Goal: Entertainment & Leisure: Consume media (video, audio)

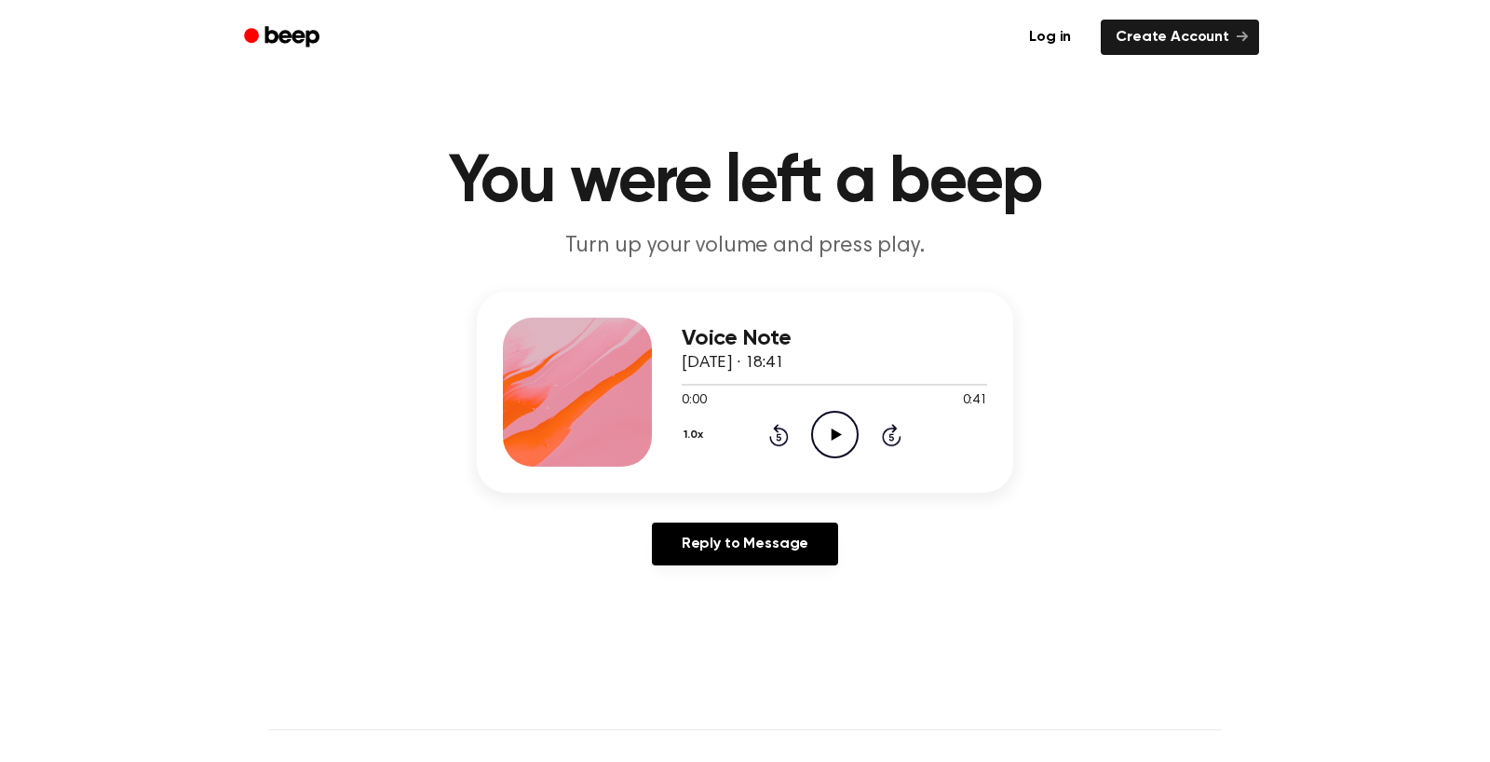
click at [859, 458] on icon "Play Audio" at bounding box center [835, 435] width 48 height 48
click at [859, 458] on icon "Pause Audio" at bounding box center [835, 435] width 48 height 48
click at [859, 458] on icon "Play Audio" at bounding box center [835, 435] width 48 height 48
click at [839, 441] on icon at bounding box center [835, 434] width 8 height 12
click at [682, 386] on div at bounding box center [835, 385] width 306 height 2
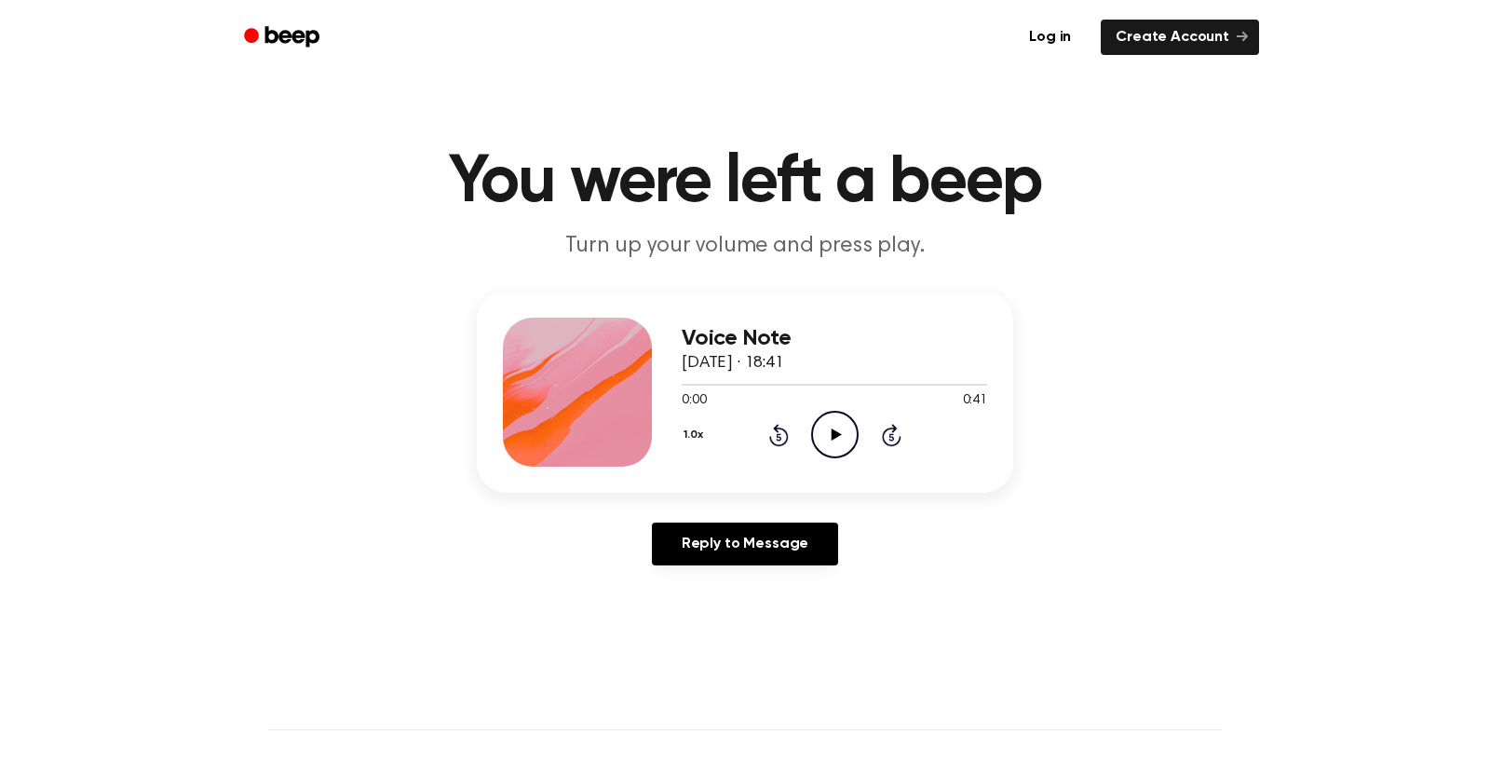
click at [841, 441] on icon at bounding box center [836, 434] width 10 height 12
click at [839, 441] on icon at bounding box center [835, 434] width 8 height 12
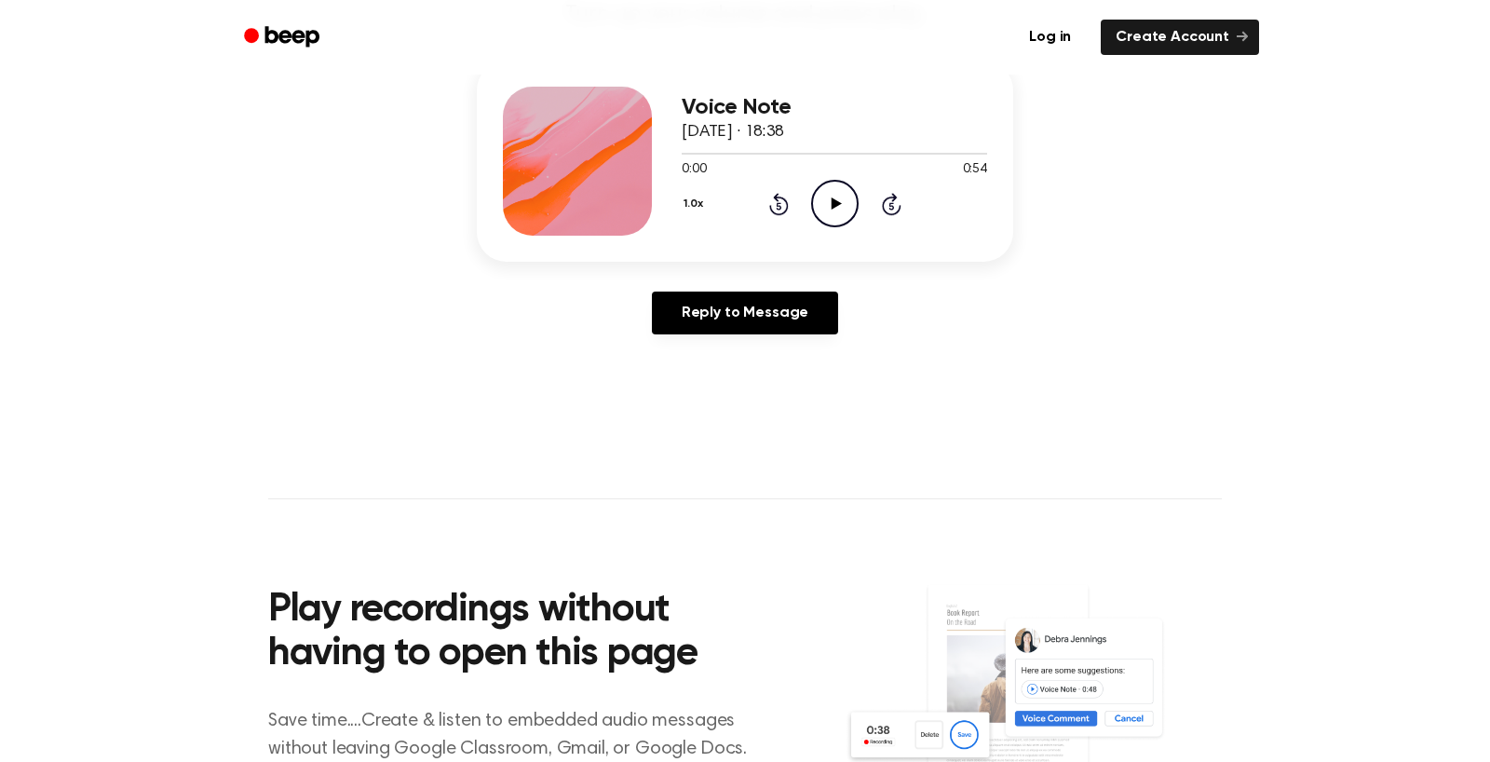
scroll to position [233, 0]
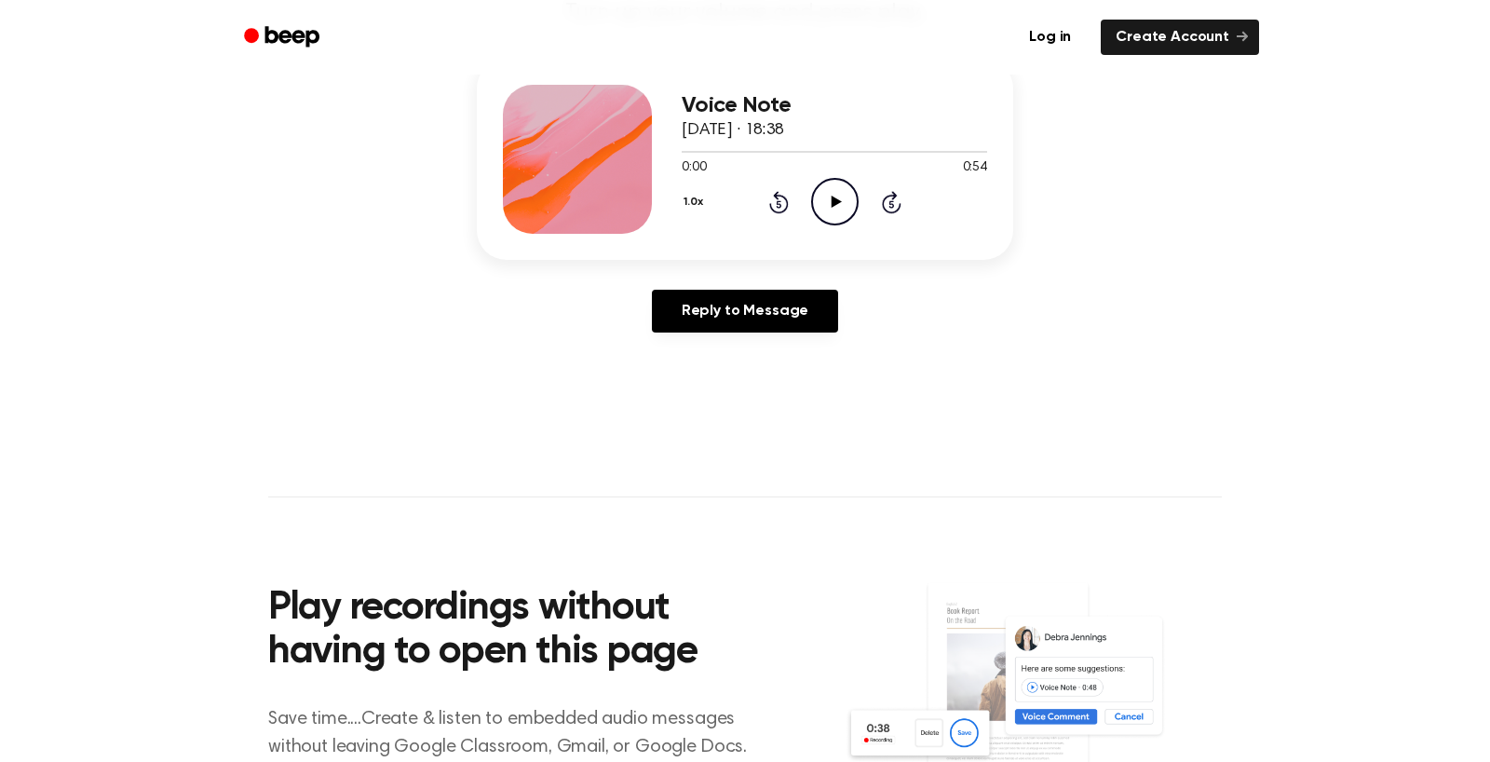
click at [859, 225] on icon "Play Audio" at bounding box center [835, 202] width 48 height 48
click at [859, 225] on icon "Pause Audio" at bounding box center [835, 202] width 48 height 48
click at [682, 153] on div at bounding box center [689, 152] width 14 height 2
click at [841, 208] on icon at bounding box center [836, 202] width 10 height 12
click at [682, 153] on div at bounding box center [779, 152] width 194 height 2
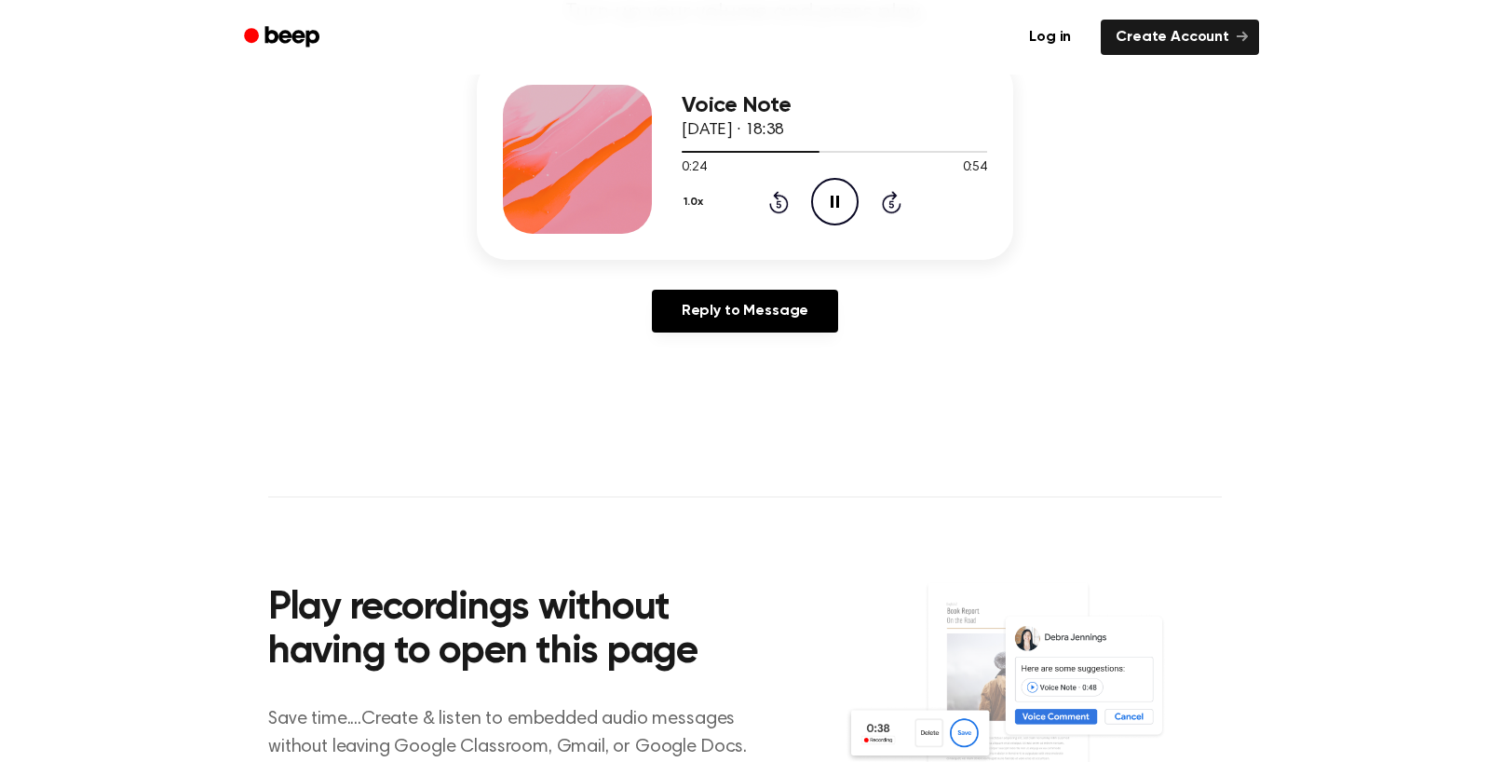
click at [859, 225] on icon "Pause Audio" at bounding box center [835, 202] width 48 height 48
click at [691, 153] on div at bounding box center [751, 152] width 139 height 2
click at [859, 225] on icon "Play Audio" at bounding box center [835, 202] width 48 height 48
click at [839, 208] on icon at bounding box center [835, 202] width 8 height 12
click at [859, 225] on icon "Play Audio" at bounding box center [835, 202] width 48 height 48
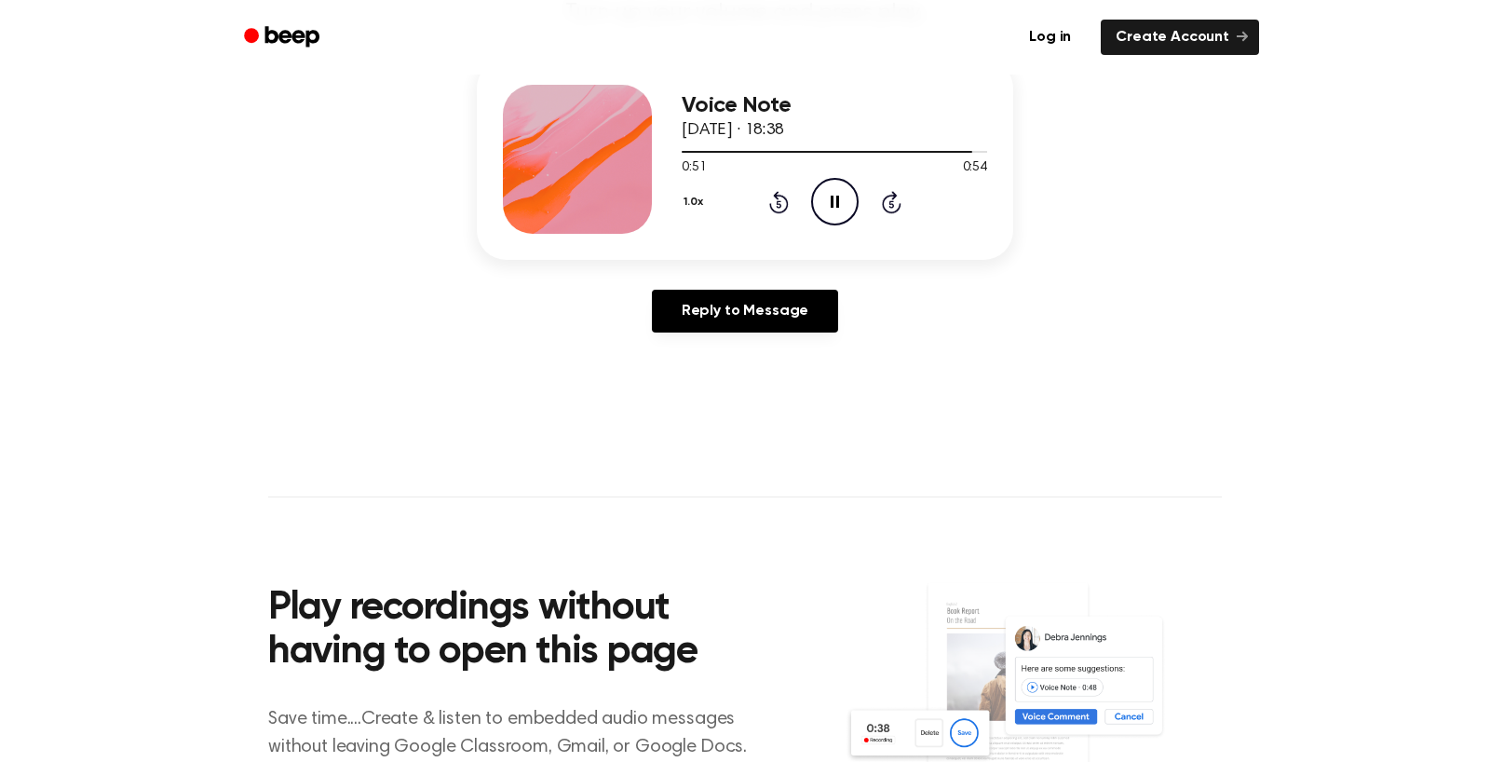
click at [859, 225] on icon "Pause Audio" at bounding box center [835, 202] width 48 height 48
click at [682, 153] on div at bounding box center [828, 152] width 292 height 2
click at [859, 225] on icon "Play Audio" at bounding box center [835, 202] width 48 height 48
click at [859, 225] on icon "Pause Audio" at bounding box center [835, 202] width 48 height 48
click at [682, 158] on div at bounding box center [835, 150] width 306 height 15
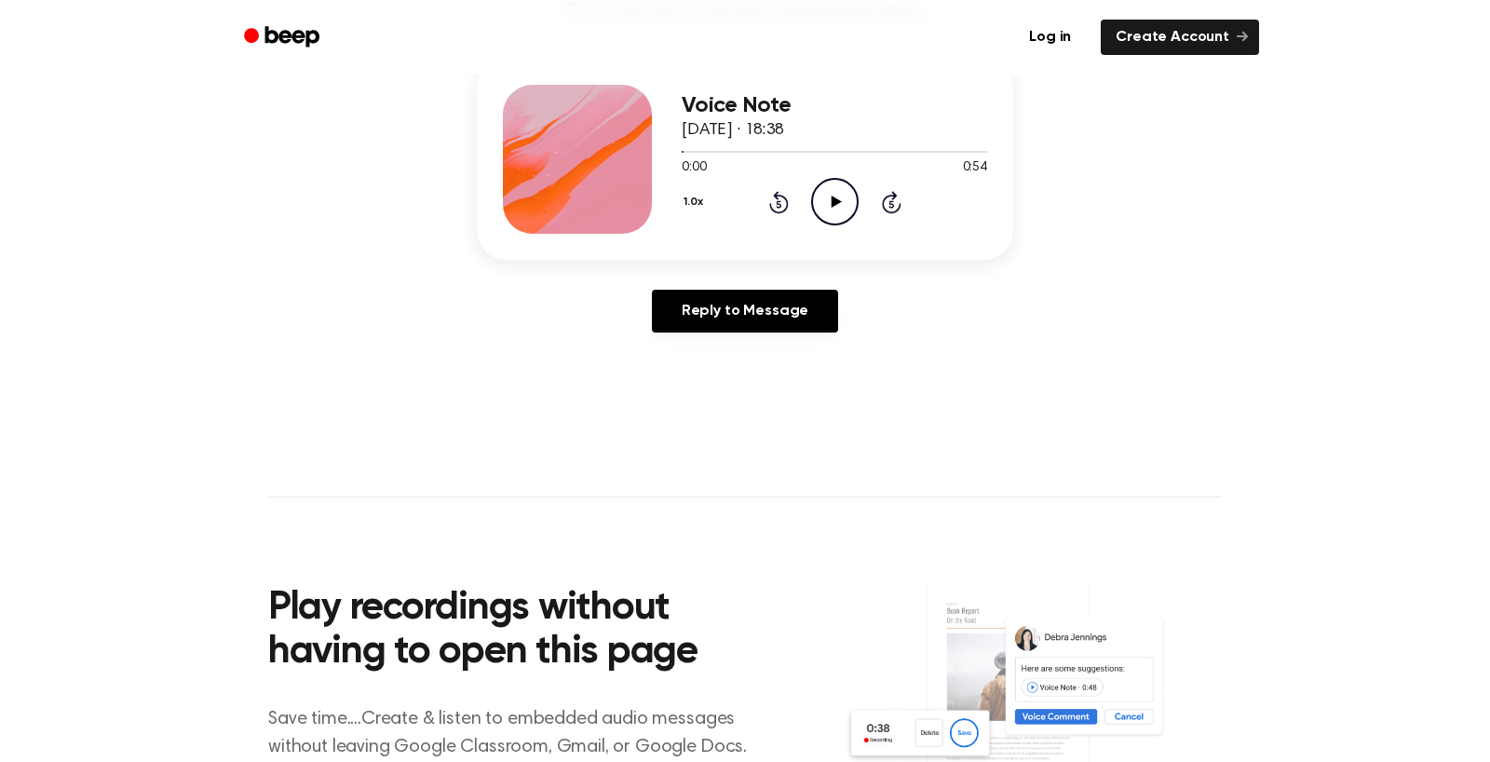
click at [859, 225] on icon "Play Audio" at bounding box center [835, 202] width 48 height 48
click at [841, 208] on icon at bounding box center [836, 202] width 10 height 12
click at [859, 225] on icon "Play Audio" at bounding box center [835, 202] width 48 height 48
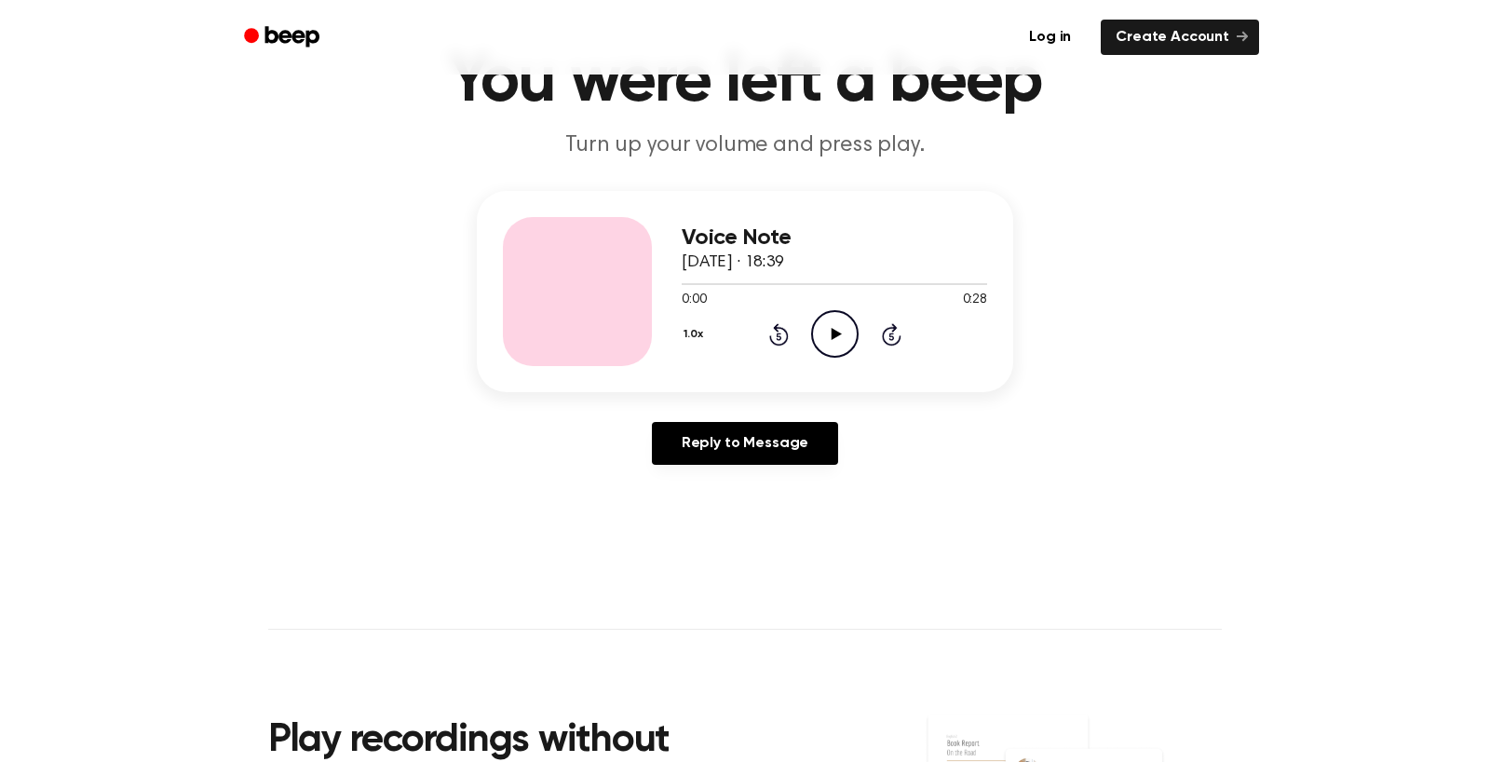
scroll to position [105, 0]
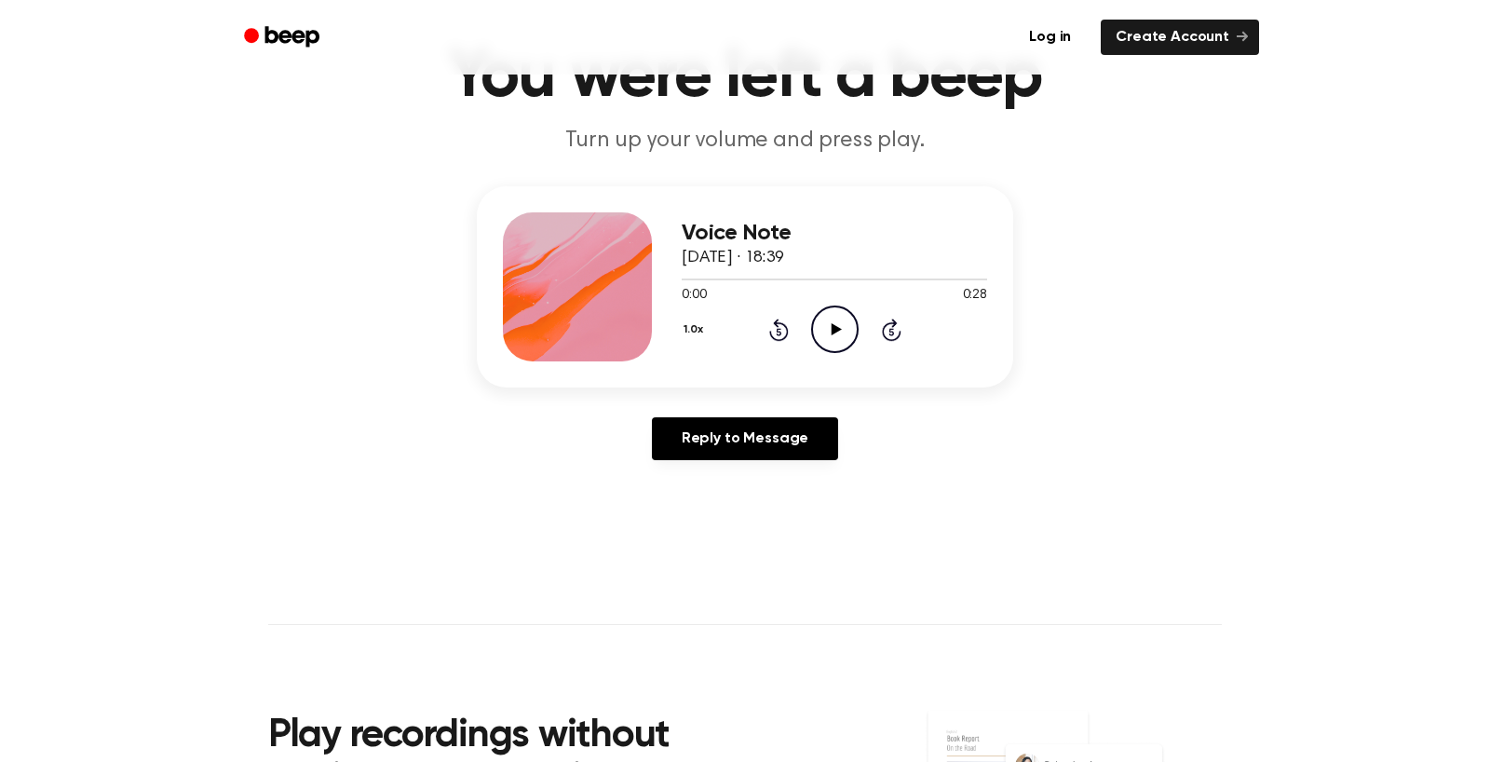
click at [859, 353] on icon "Play Audio" at bounding box center [835, 330] width 48 height 48
click at [859, 353] on icon "Pause Audio" at bounding box center [835, 330] width 48 height 48
click at [682, 280] on div at bounding box center [725, 280] width 87 height 2
click at [859, 353] on icon "Play Audio" at bounding box center [835, 330] width 48 height 48
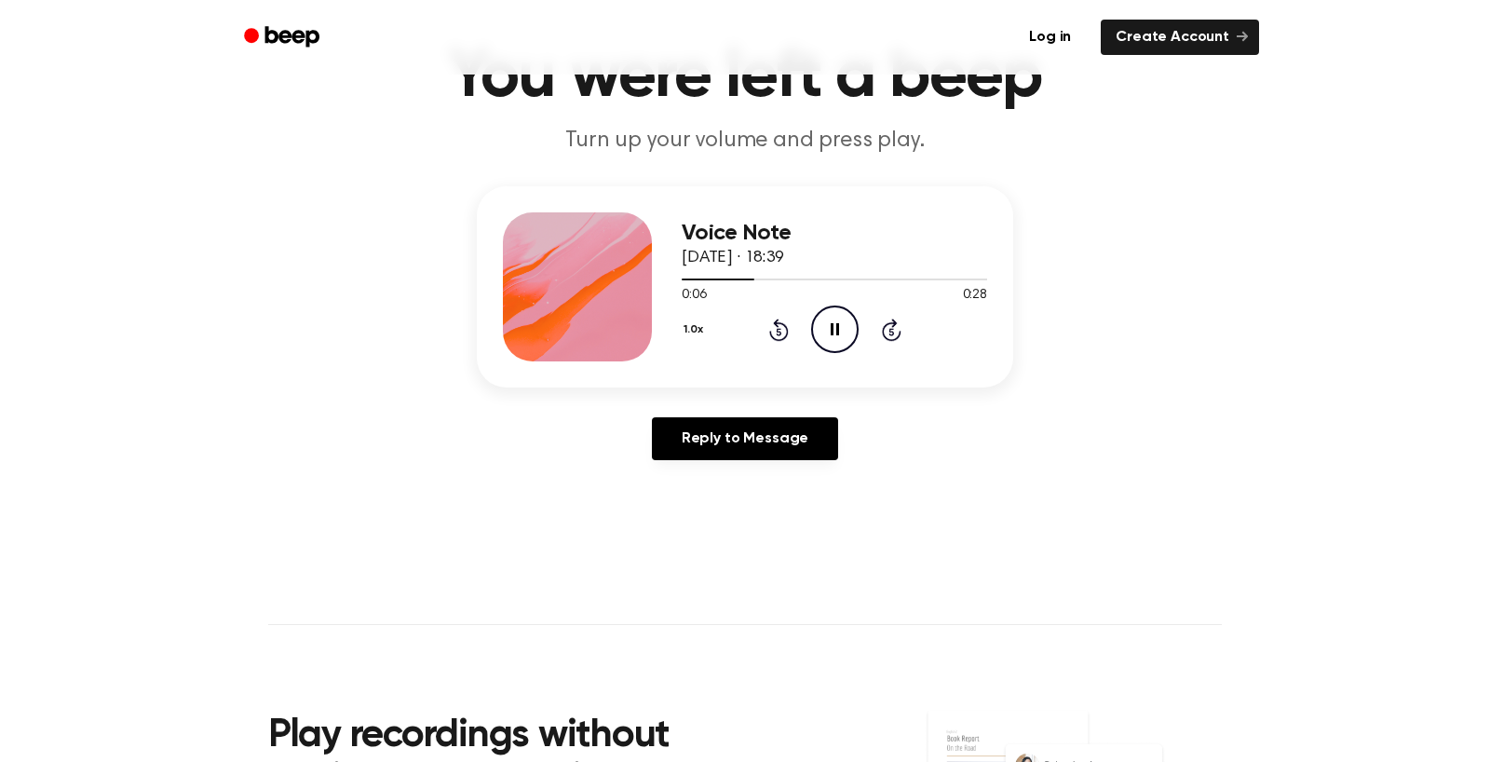
click at [859, 353] on icon "Pause Audio" at bounding box center [835, 330] width 48 height 48
click at [682, 280] on div at bounding box center [720, 280] width 76 height 2
click at [841, 335] on icon at bounding box center [836, 329] width 10 height 12
click at [839, 335] on icon at bounding box center [835, 329] width 8 height 12
click at [682, 286] on div at bounding box center [835, 278] width 306 height 15
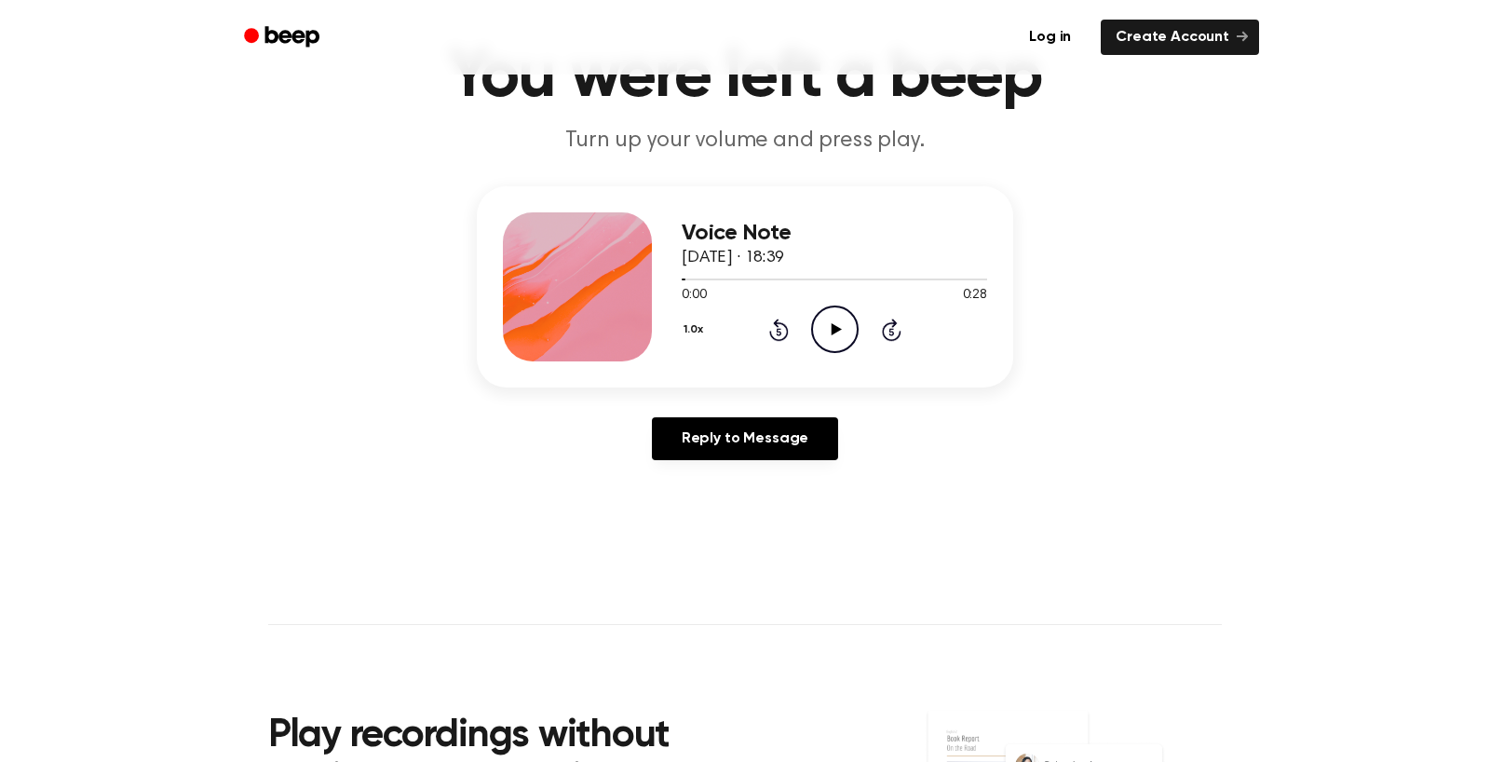
click at [859, 353] on icon "Play Audio" at bounding box center [835, 330] width 48 height 48
click at [859, 353] on icon "Pause Audio" at bounding box center [835, 330] width 48 height 48
click at [682, 286] on div at bounding box center [835, 278] width 306 height 15
click at [859, 353] on icon "Play Audio" at bounding box center [835, 330] width 48 height 48
click at [686, 280] on div at bounding box center [729, 280] width 94 height 2
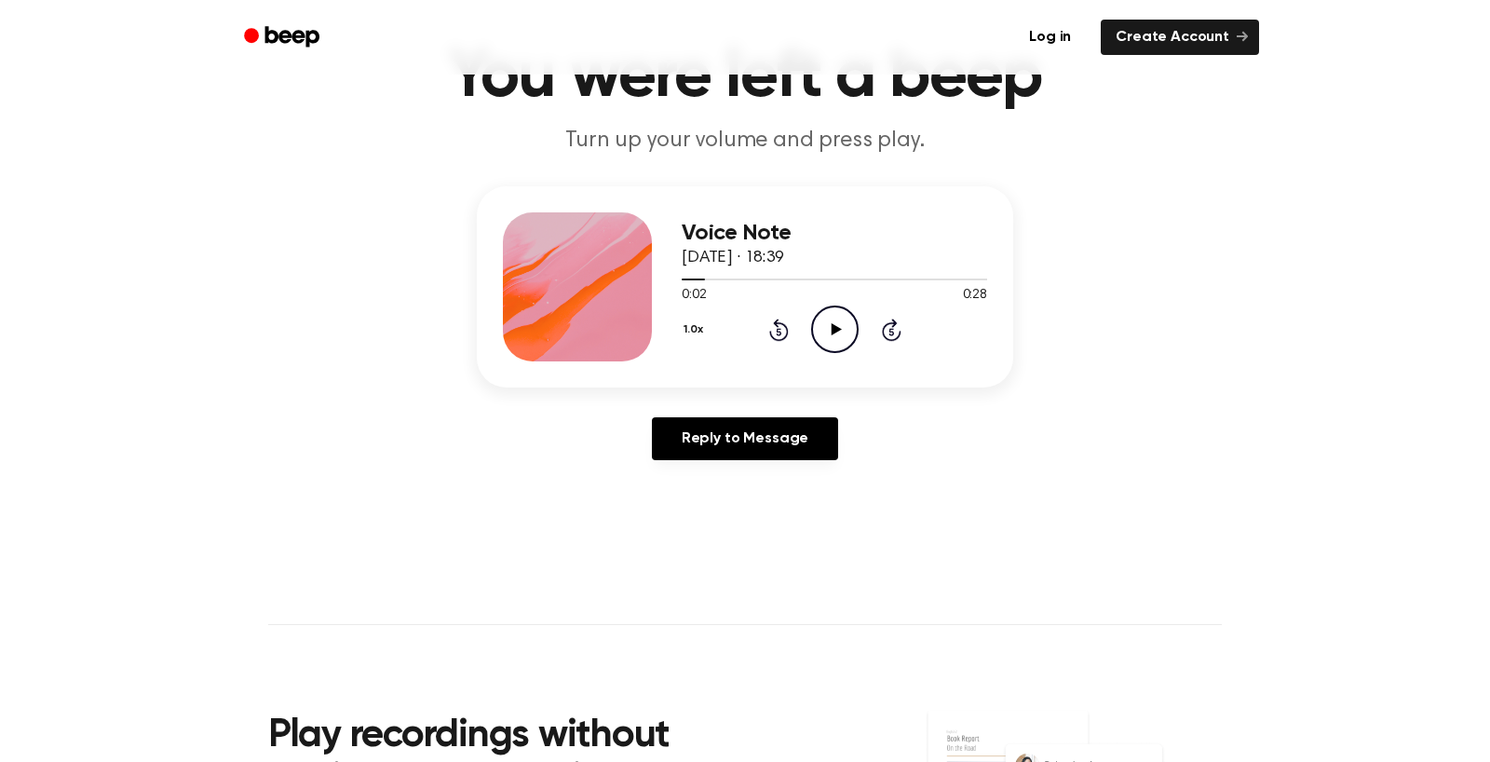
click at [859, 353] on icon "Play Audio" at bounding box center [835, 330] width 48 height 48
click at [859, 353] on icon "Pause Audio" at bounding box center [835, 330] width 48 height 48
click at [682, 286] on div at bounding box center [835, 278] width 306 height 15
click at [859, 353] on icon "Play Audio" at bounding box center [835, 330] width 48 height 48
click at [859, 353] on icon "Pause Audio" at bounding box center [835, 330] width 48 height 48
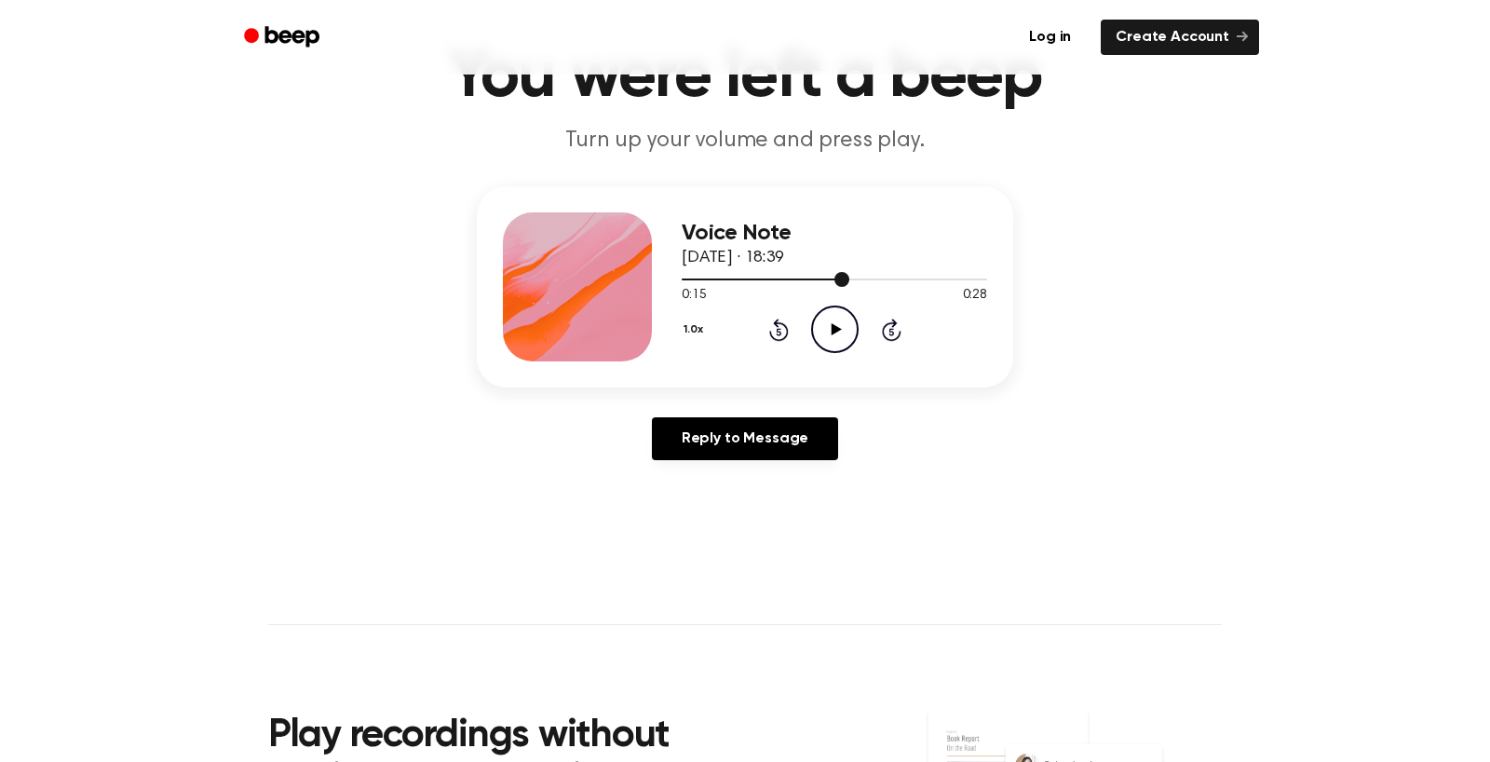
click at [682, 280] on div at bounding box center [766, 280] width 168 height 2
click at [841, 335] on icon at bounding box center [836, 329] width 10 height 12
click at [859, 353] on icon "Play Audio" at bounding box center [835, 330] width 48 height 48
click at [858, 352] on circle at bounding box center [835, 329] width 46 height 46
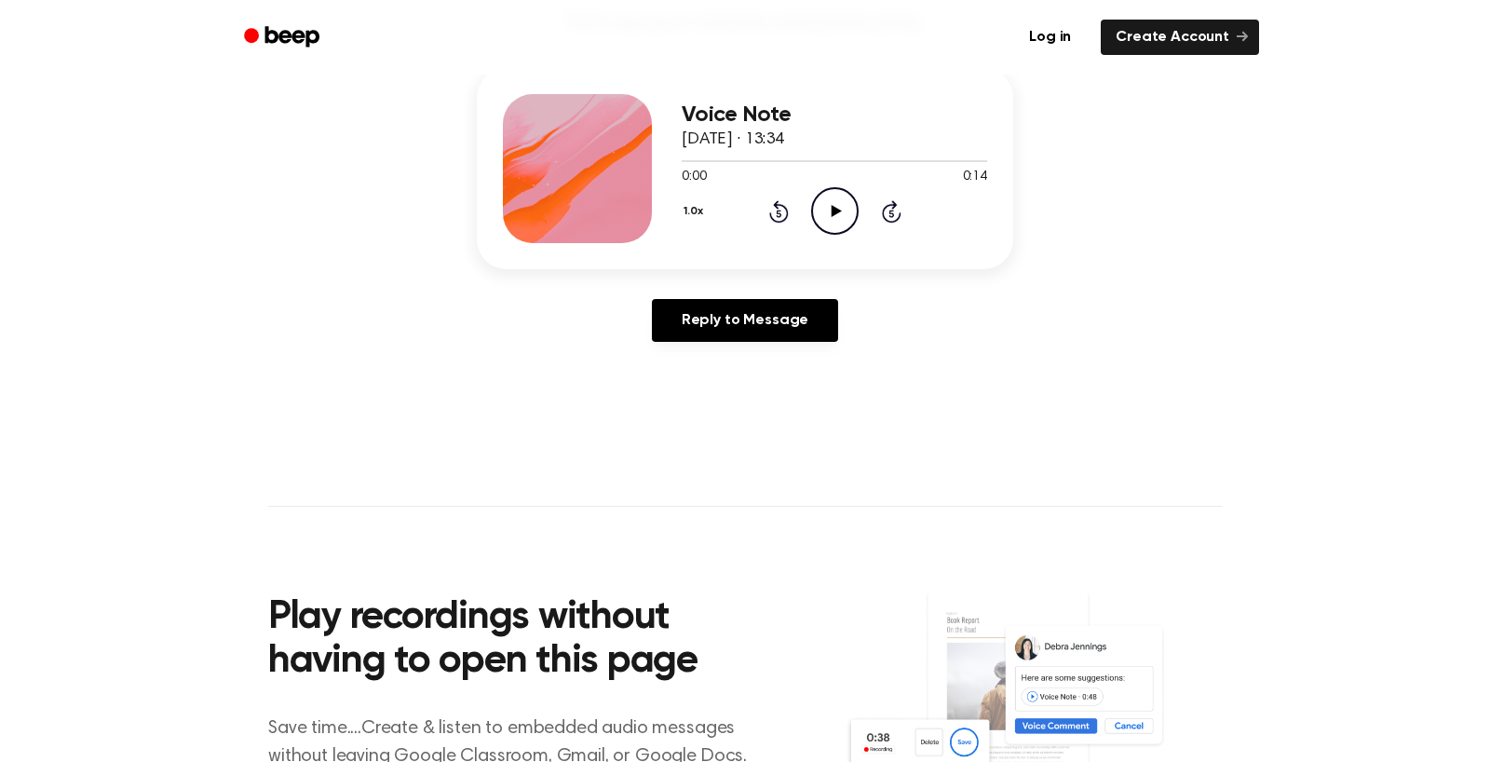
scroll to position [229, 0]
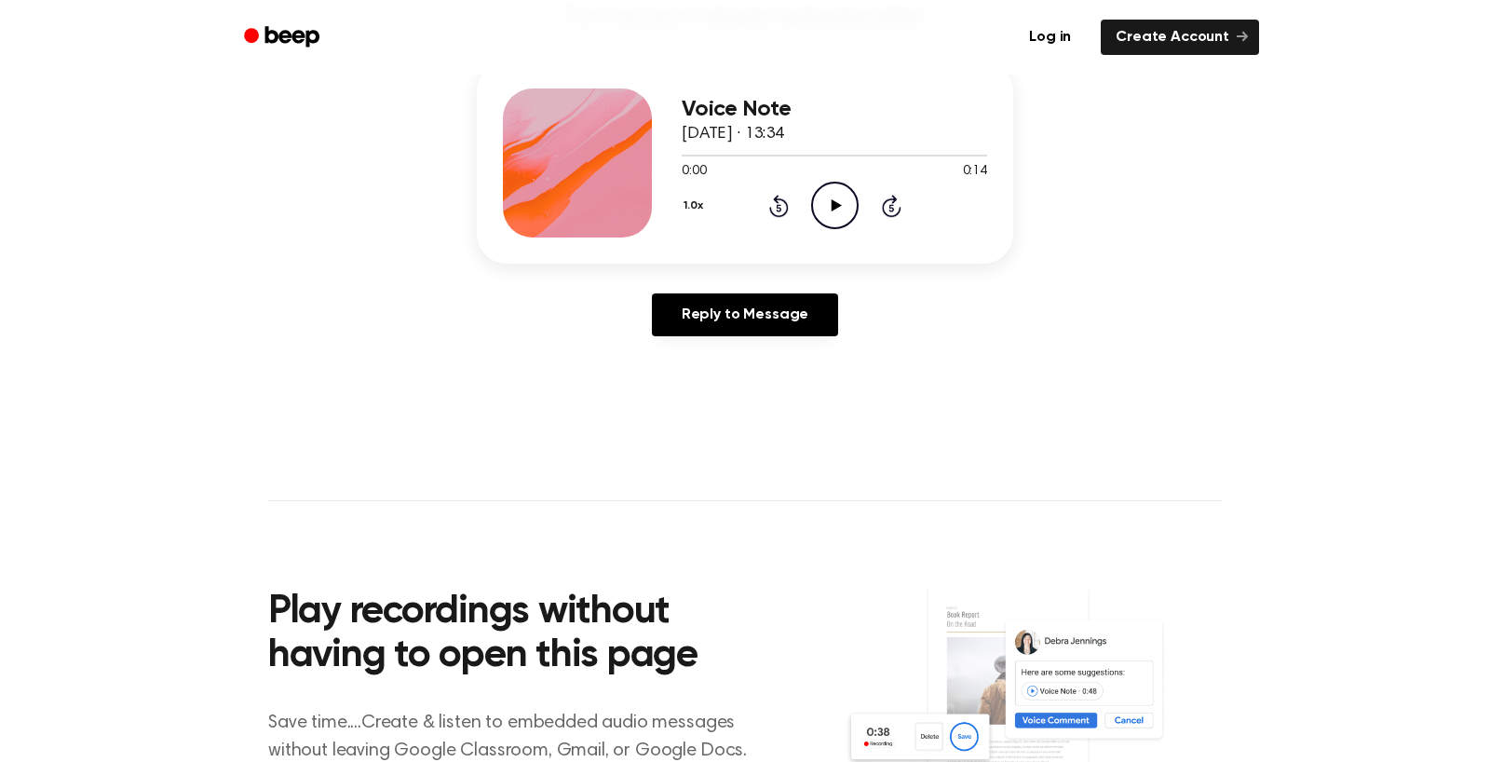
click at [859, 229] on icon "Play Audio" at bounding box center [835, 206] width 48 height 48
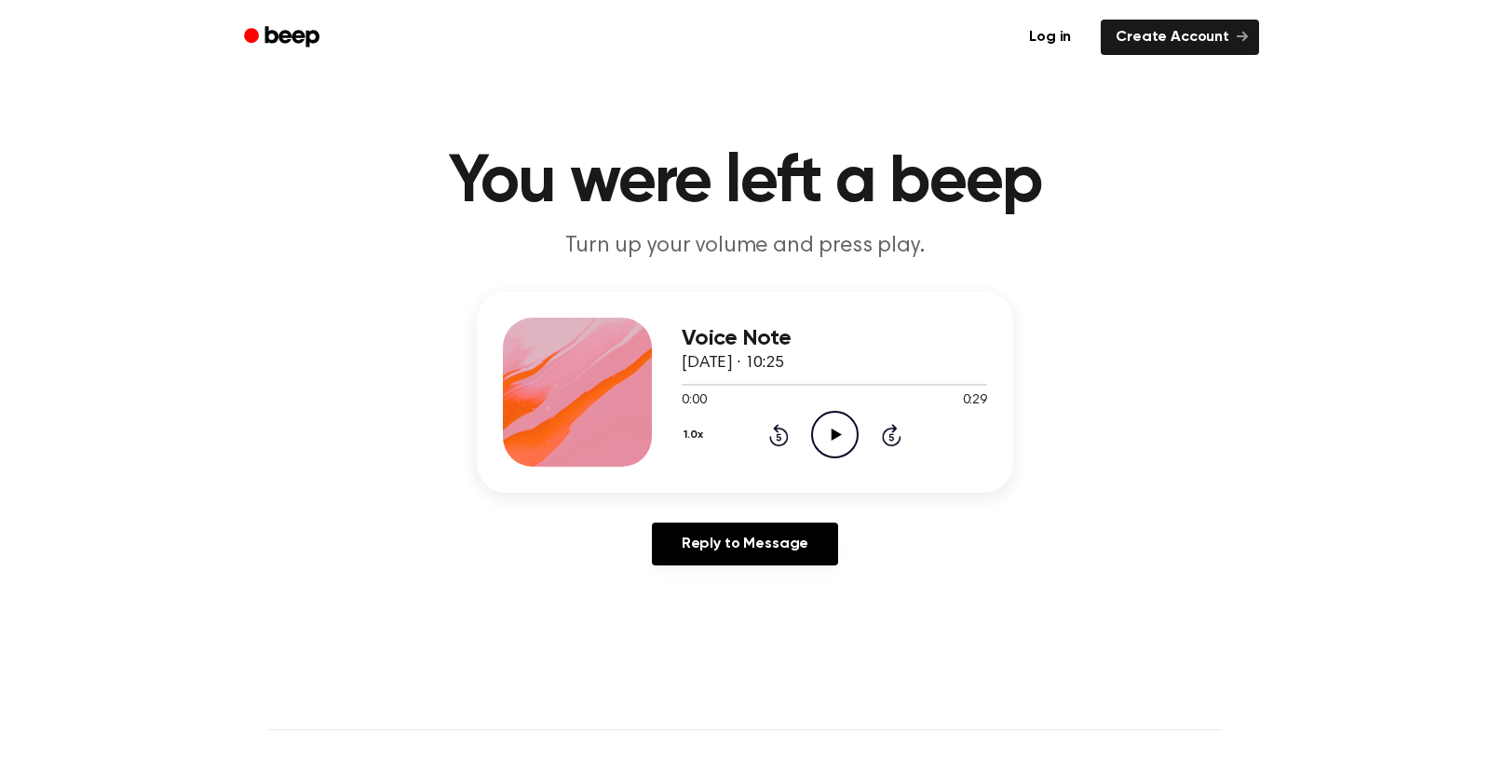
click at [841, 441] on icon at bounding box center [836, 434] width 10 height 12
click at [859, 458] on icon "Play Audio" at bounding box center [835, 435] width 48 height 48
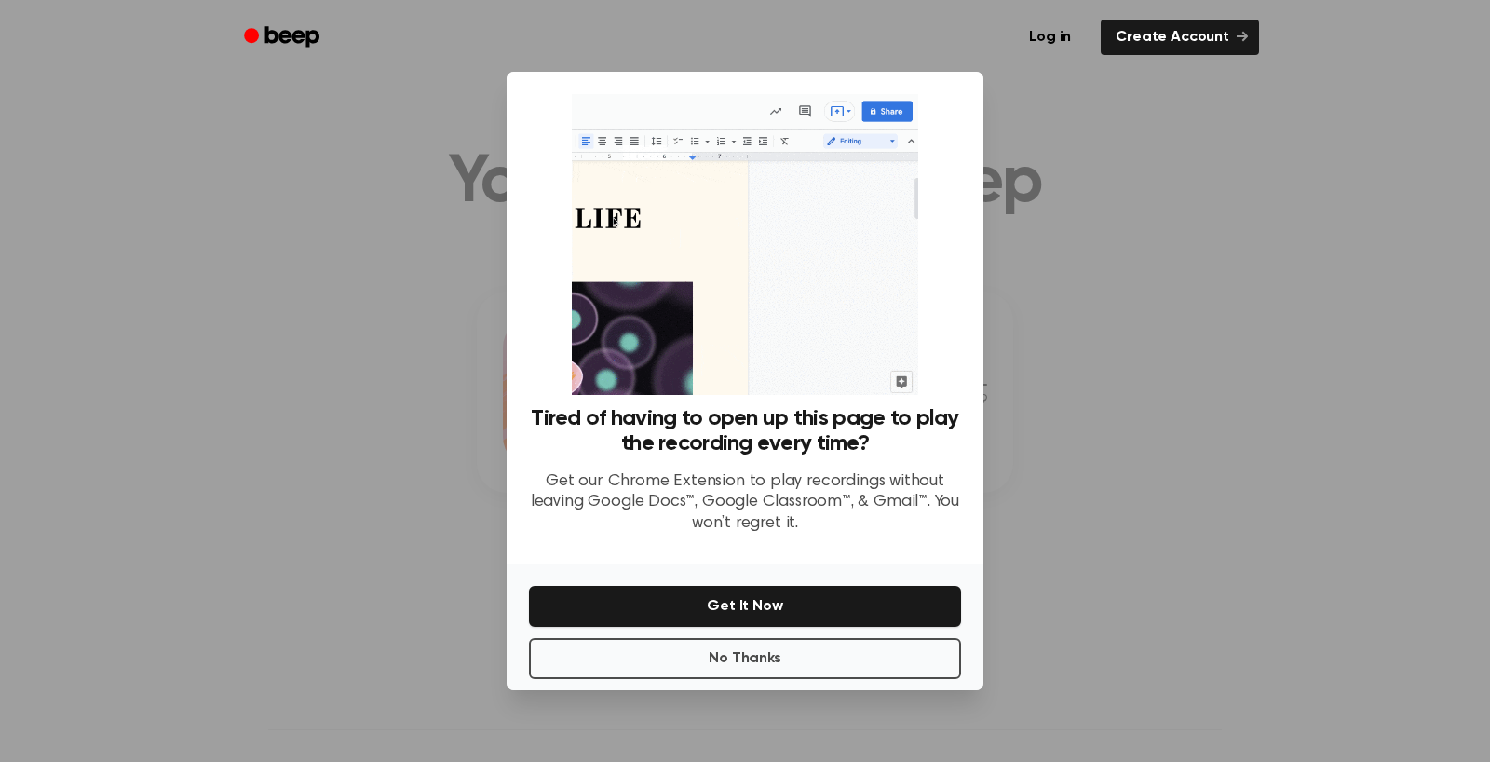
scroll to position [250, 0]
click at [829, 665] on button "No Thanks" at bounding box center [745, 658] width 432 height 41
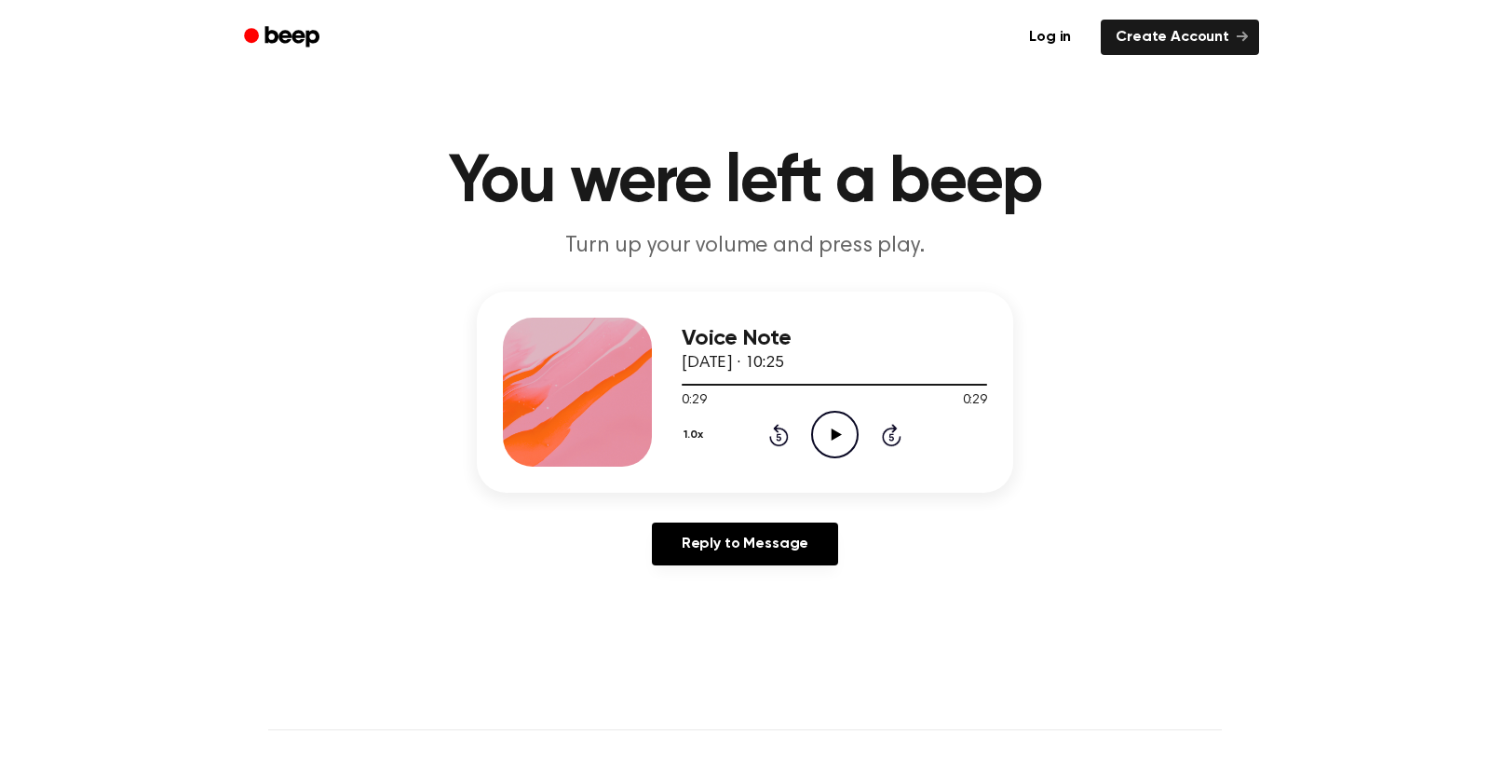
click at [859, 458] on icon "Play Audio" at bounding box center [835, 435] width 48 height 48
click at [859, 458] on icon "Pause Audio" at bounding box center [835, 435] width 48 height 48
click at [682, 391] on div at bounding box center [835, 383] width 306 height 15
click at [859, 458] on icon "Play Audio" at bounding box center [835, 435] width 48 height 48
click at [682, 386] on div at bounding box center [835, 385] width 306 height 2
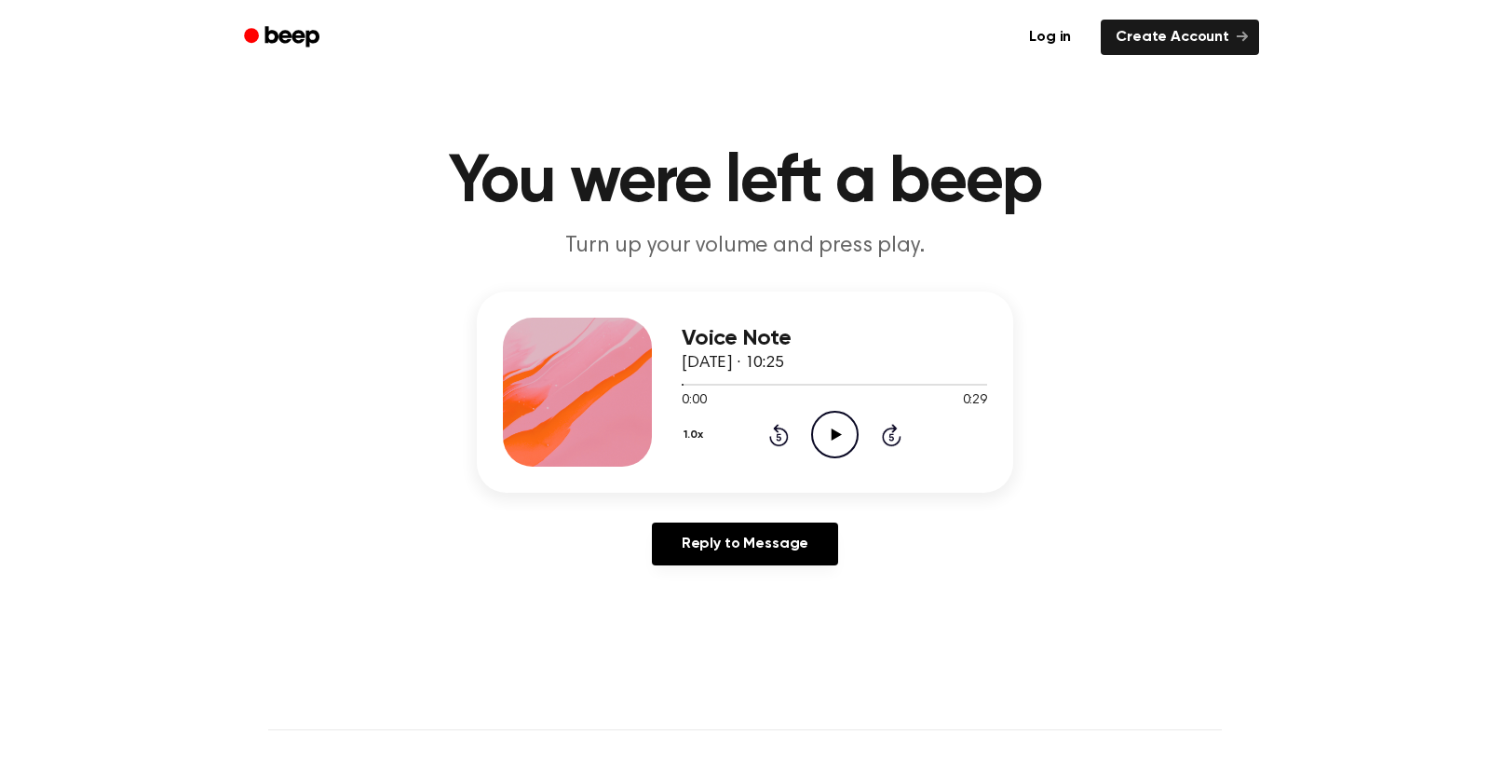
click at [859, 458] on icon "Play Audio" at bounding box center [835, 435] width 48 height 48
click at [859, 458] on icon "Pause Audio" at bounding box center [835, 435] width 48 height 48
click at [682, 386] on div at bounding box center [713, 385] width 63 height 2
click at [859, 458] on icon "Play Audio" at bounding box center [835, 435] width 48 height 48
click at [859, 458] on icon "Pause Audio" at bounding box center [835, 435] width 48 height 48
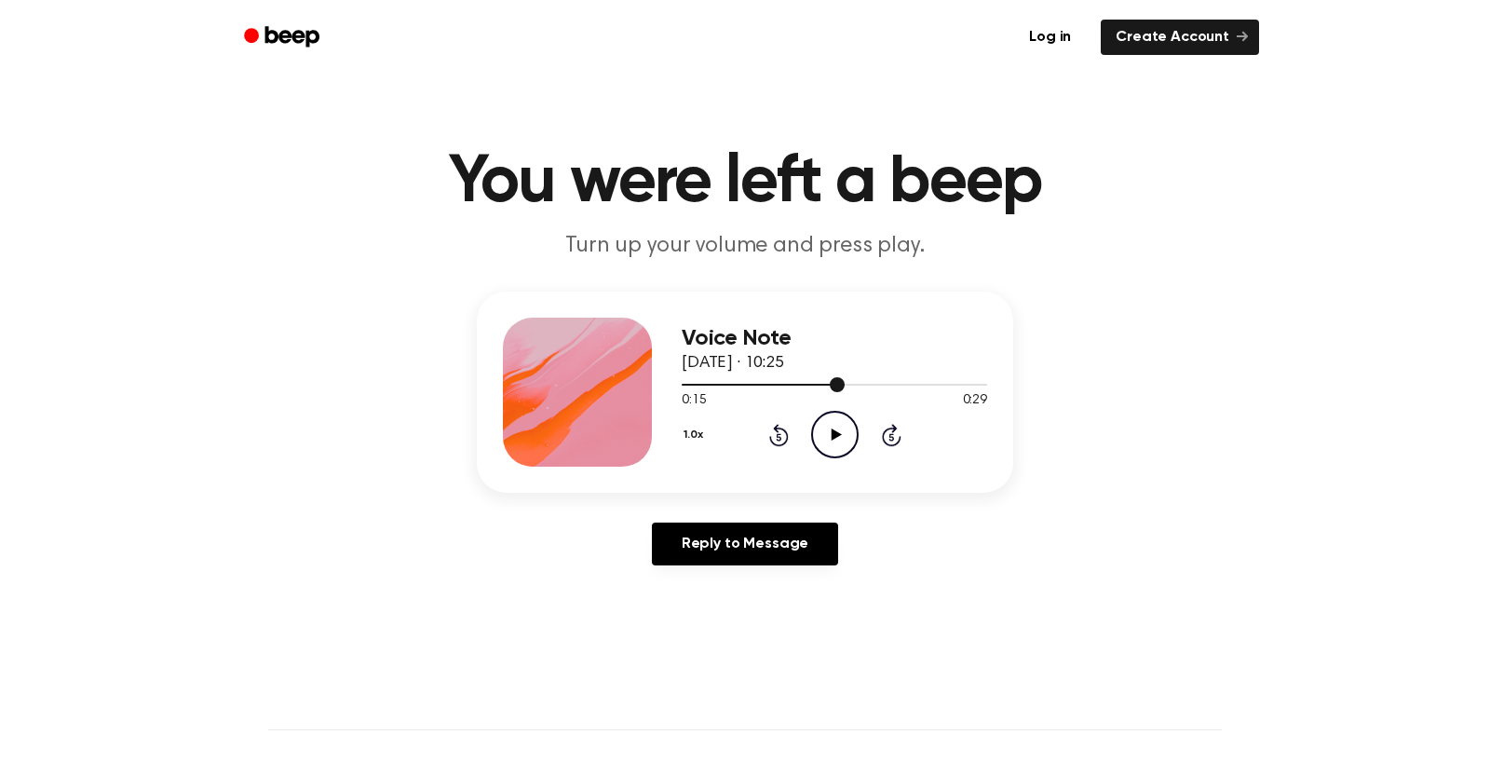
click at [782, 391] on div at bounding box center [835, 383] width 306 height 15
click at [859, 458] on icon "Play Audio" at bounding box center [835, 435] width 48 height 48
click at [682, 391] on div at bounding box center [835, 383] width 306 height 15
click at [859, 458] on icon "Play Audio" at bounding box center [835, 435] width 48 height 48
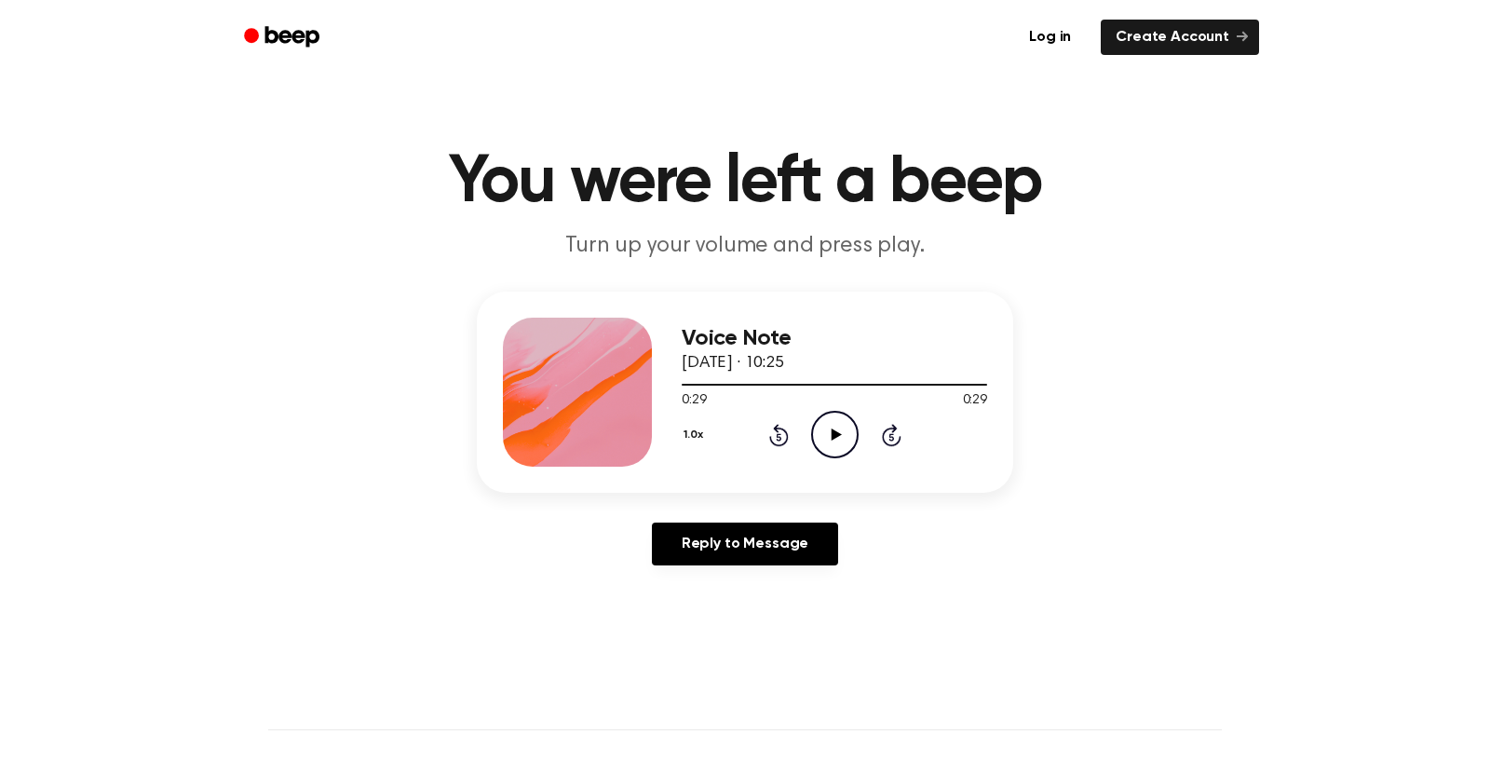
click at [841, 441] on icon at bounding box center [836, 434] width 10 height 12
click at [858, 457] on circle at bounding box center [835, 435] width 46 height 46
click at [859, 458] on icon "Pause Audio" at bounding box center [835, 435] width 48 height 48
click at [649, 493] on div "Voice Note 11 September 2023 · 10:25 0:01 0:29 Your browser does not support th…" at bounding box center [745, 392] width 537 height 201
click at [682, 391] on div at bounding box center [835, 383] width 306 height 15
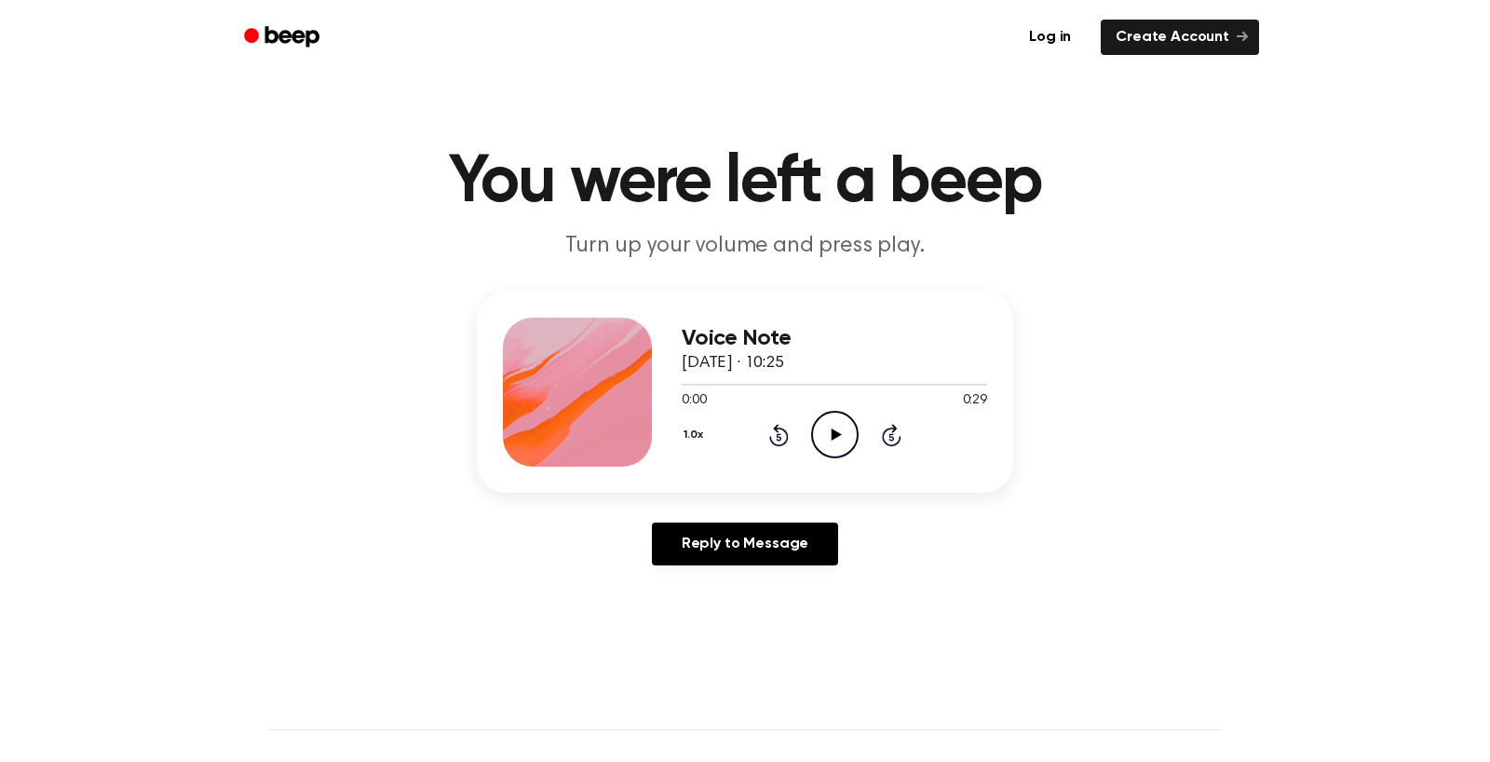
click at [859, 458] on icon "Play Audio" at bounding box center [835, 435] width 48 height 48
click at [841, 441] on icon at bounding box center [836, 434] width 10 height 12
click at [839, 441] on icon at bounding box center [835, 434] width 8 height 12
click at [682, 391] on div at bounding box center [835, 383] width 306 height 15
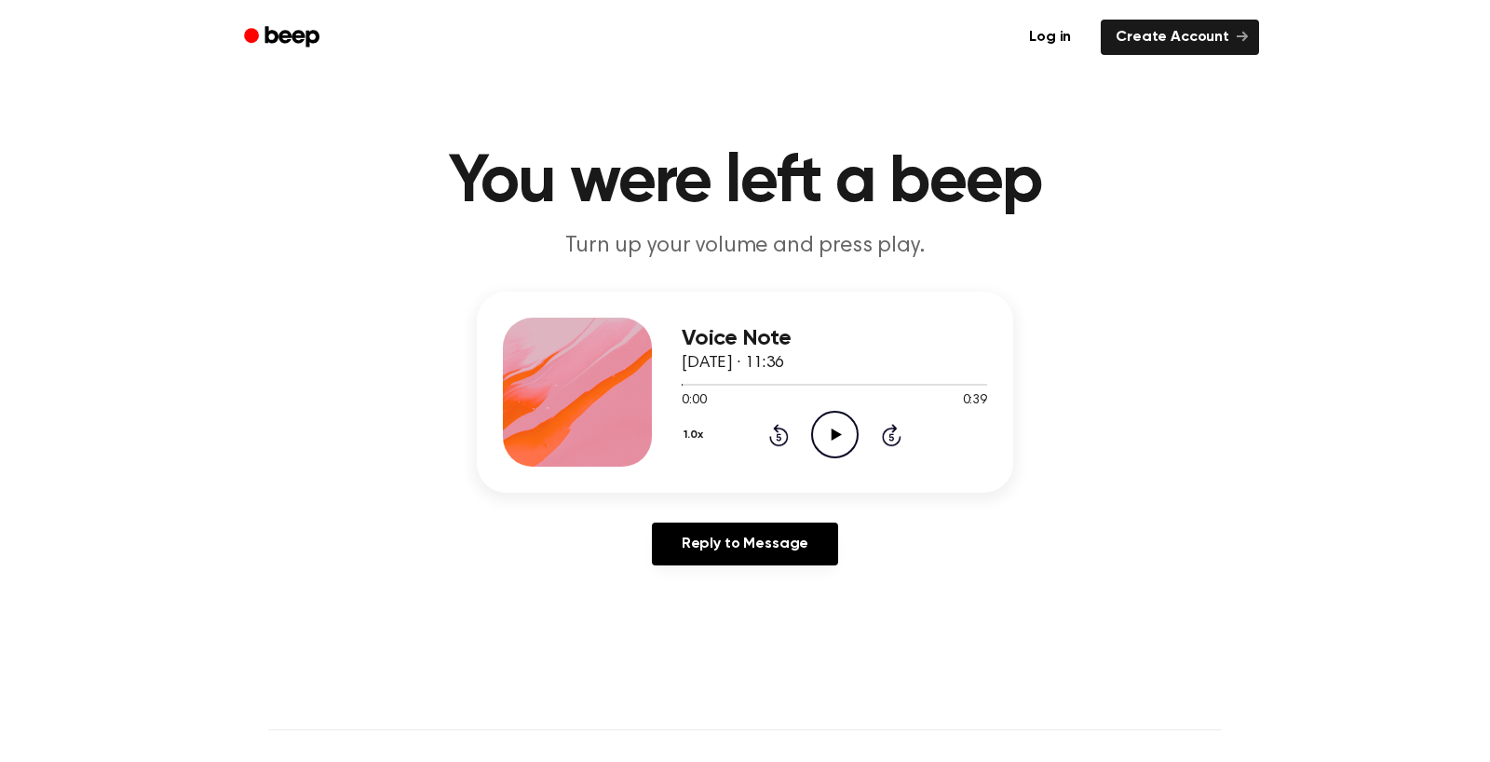
click at [841, 441] on icon at bounding box center [836, 434] width 10 height 12
click at [859, 458] on icon "Play Audio" at bounding box center [835, 435] width 48 height 48
click at [859, 458] on icon "Pause Audio" at bounding box center [835, 435] width 48 height 48
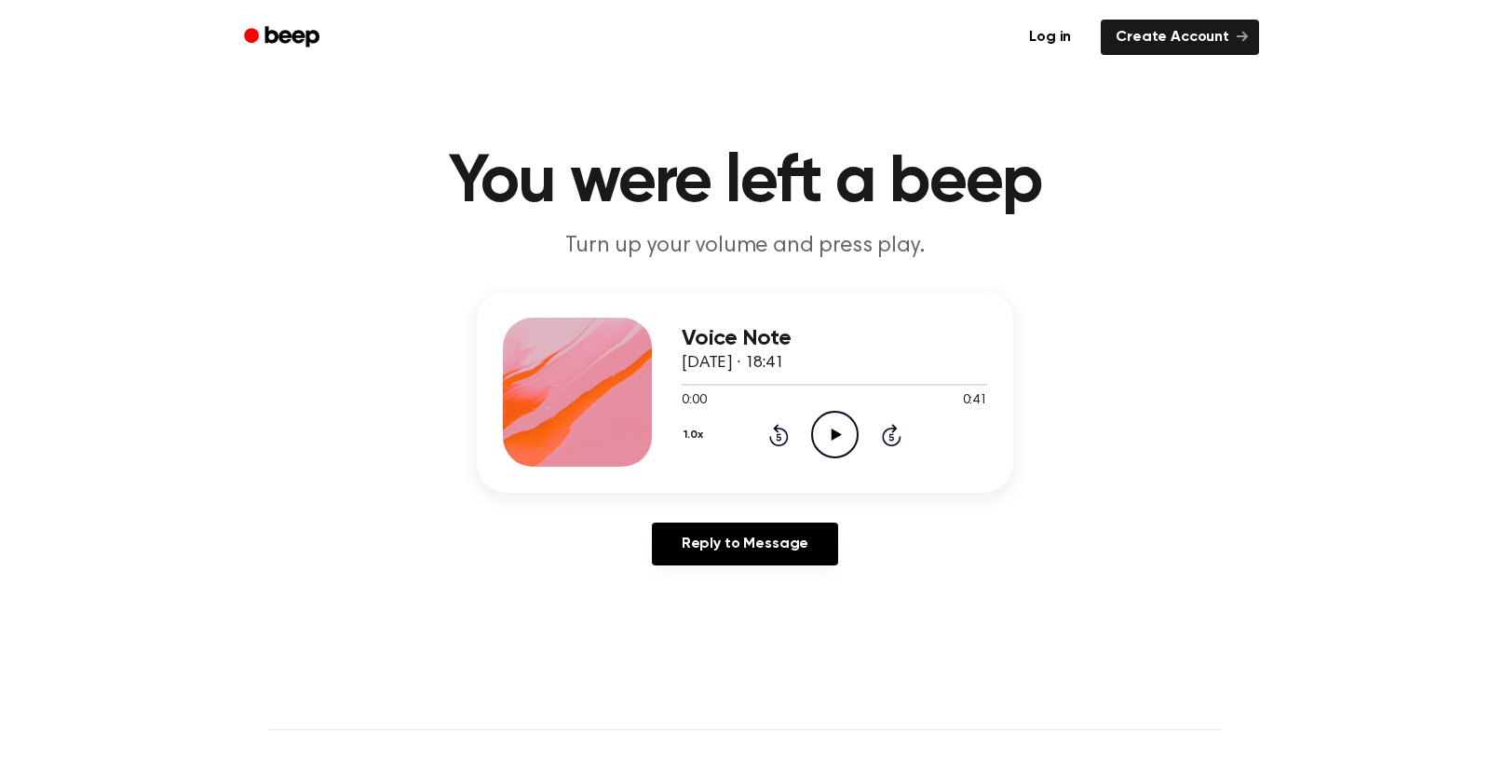
click at [745, 351] on h3 "Voice Note" at bounding box center [835, 338] width 306 height 25
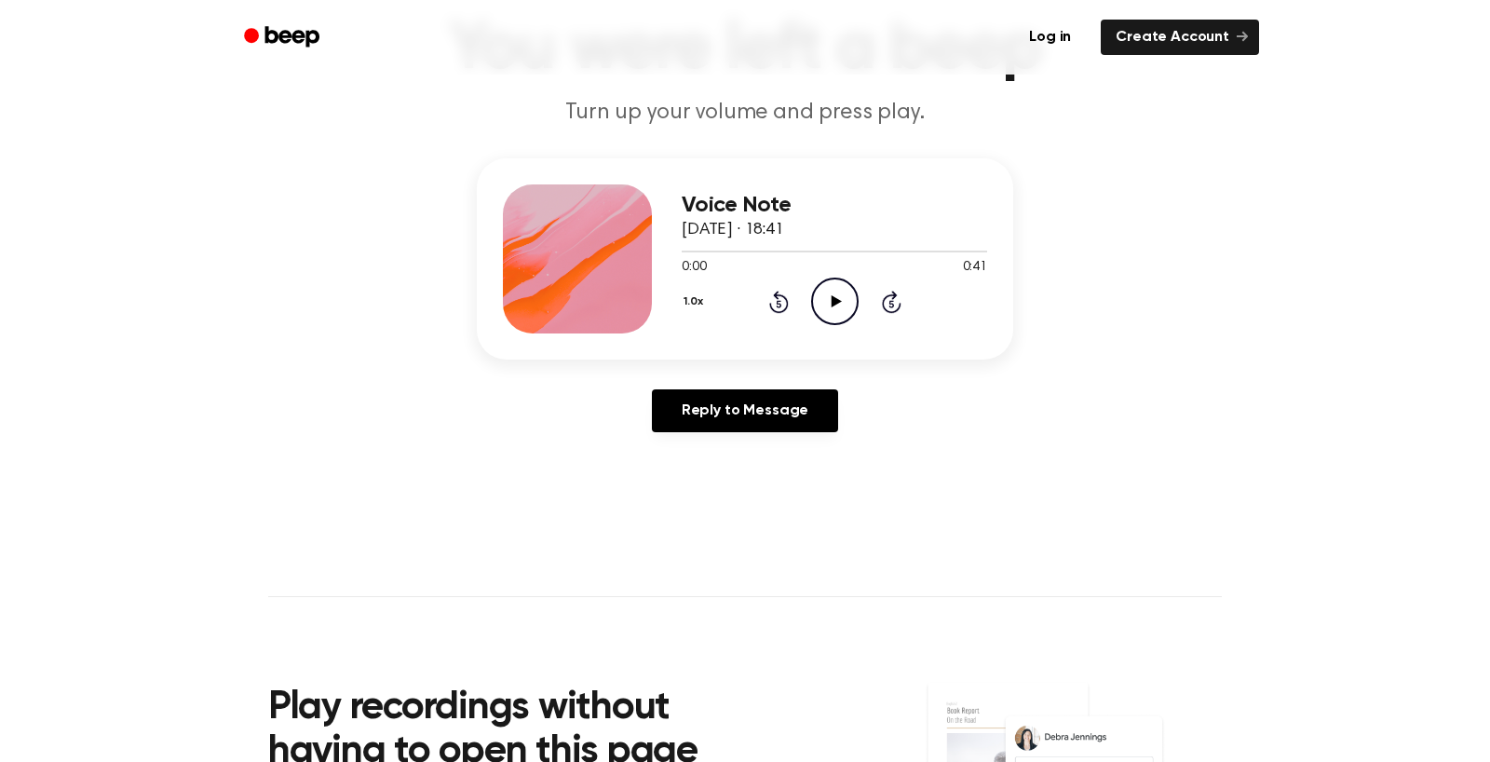
scroll to position [137, 0]
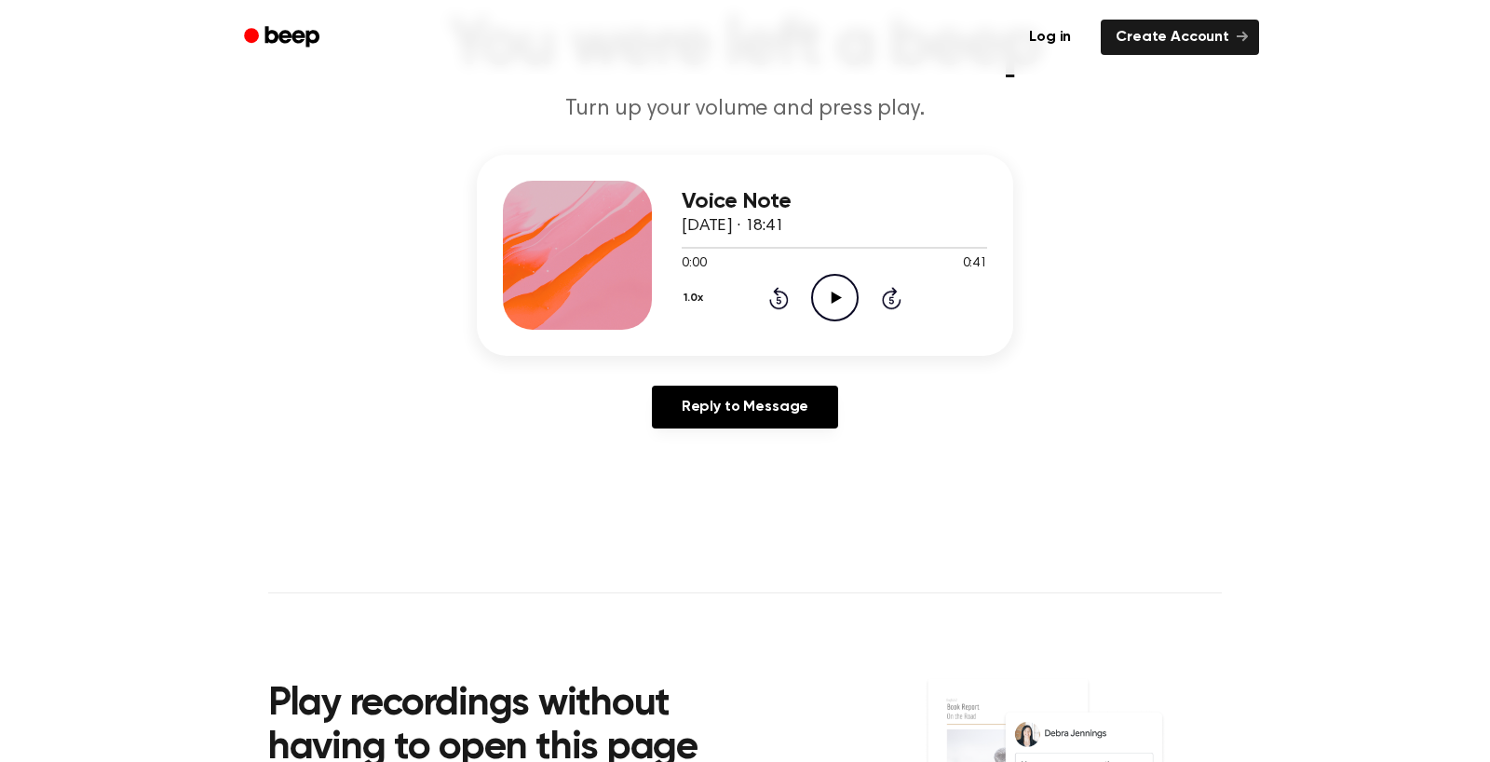
click at [859, 321] on icon "Play Audio" at bounding box center [835, 298] width 48 height 48
